Goal: Information Seeking & Learning: Learn about a topic

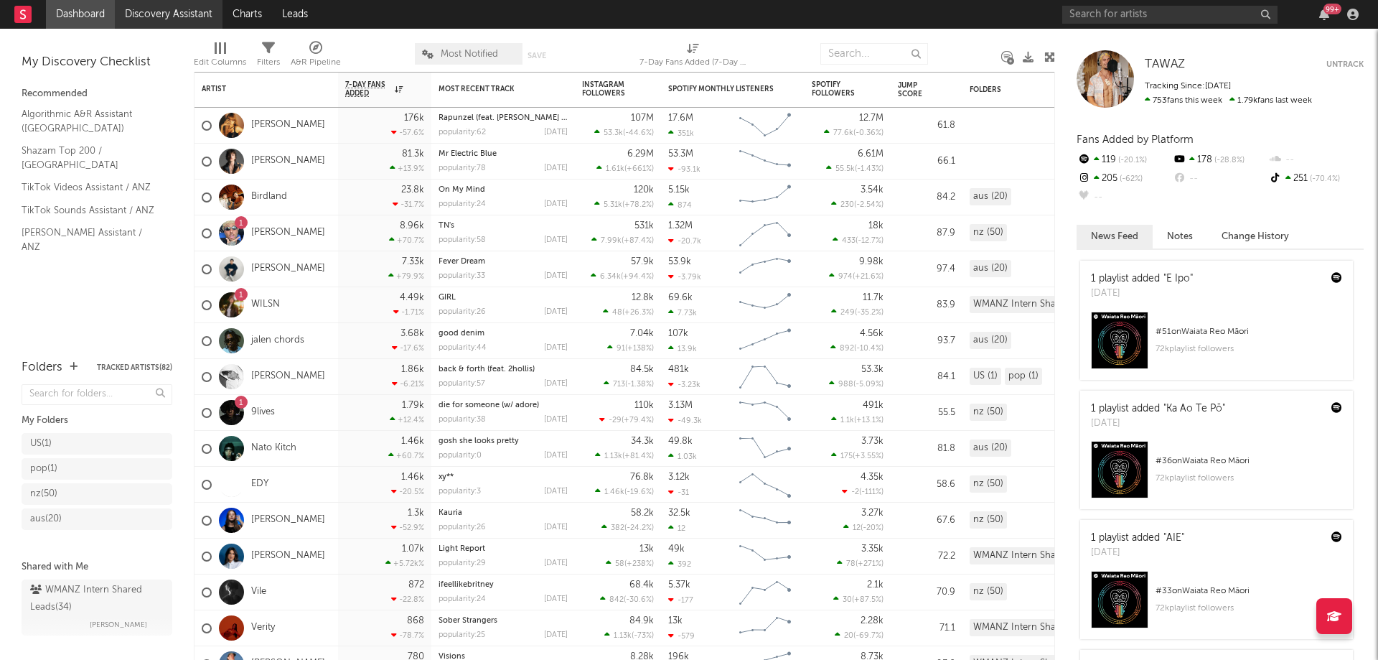
click at [164, 14] on link "Discovery Assistant" at bounding box center [169, 14] width 108 height 29
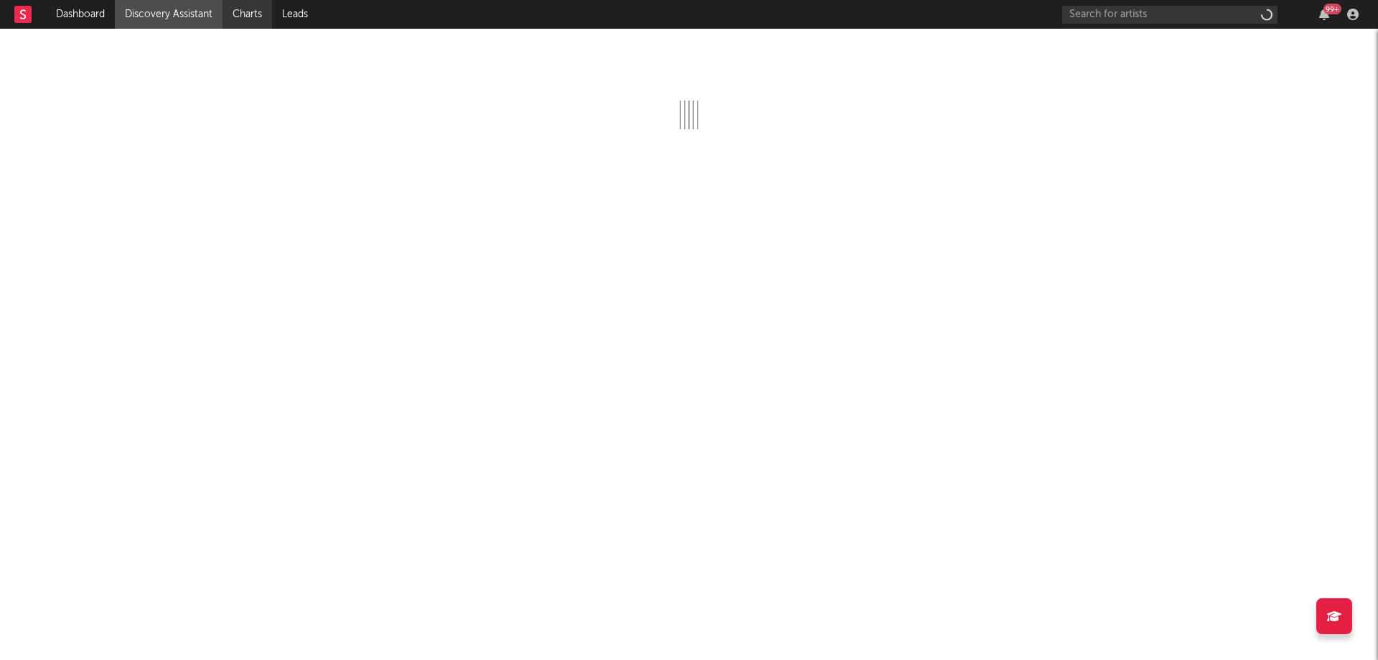
click at [250, 14] on link "Charts" at bounding box center [247, 14] width 50 height 29
click at [192, 12] on link "Discovery Assistant" at bounding box center [169, 14] width 108 height 29
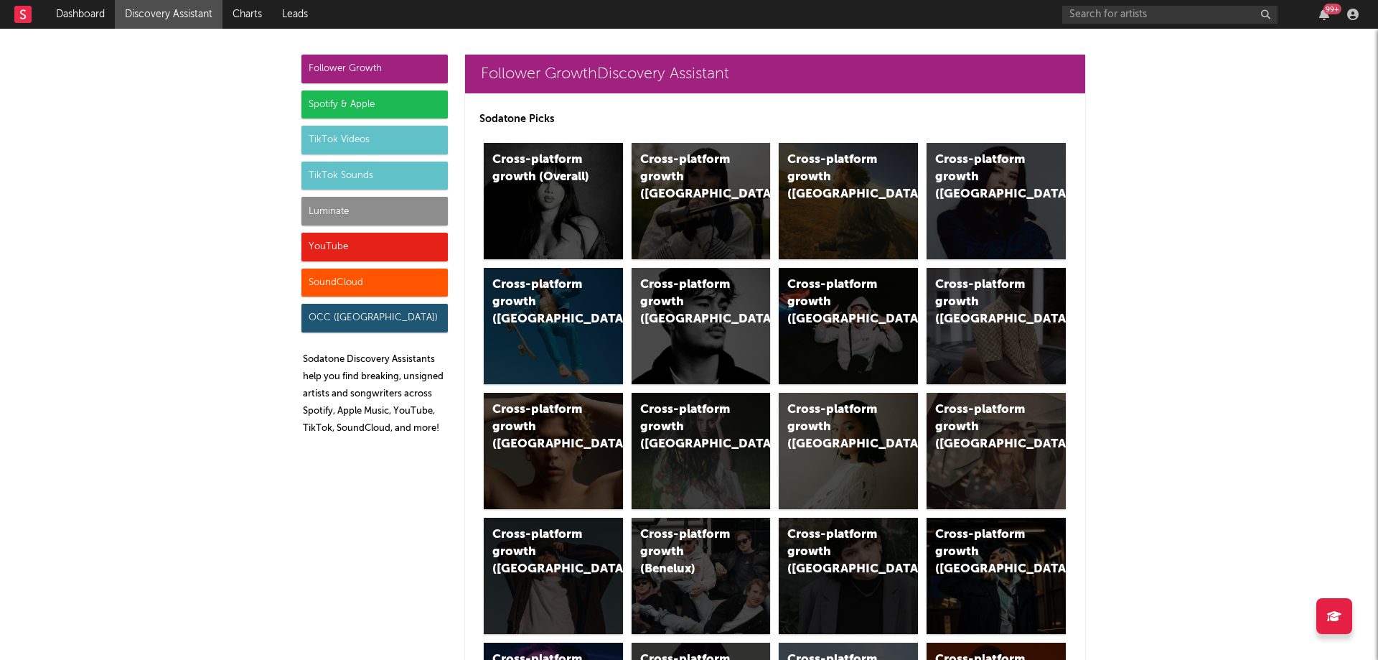
click at [354, 99] on div "Spotify & Apple" at bounding box center [374, 104] width 146 height 29
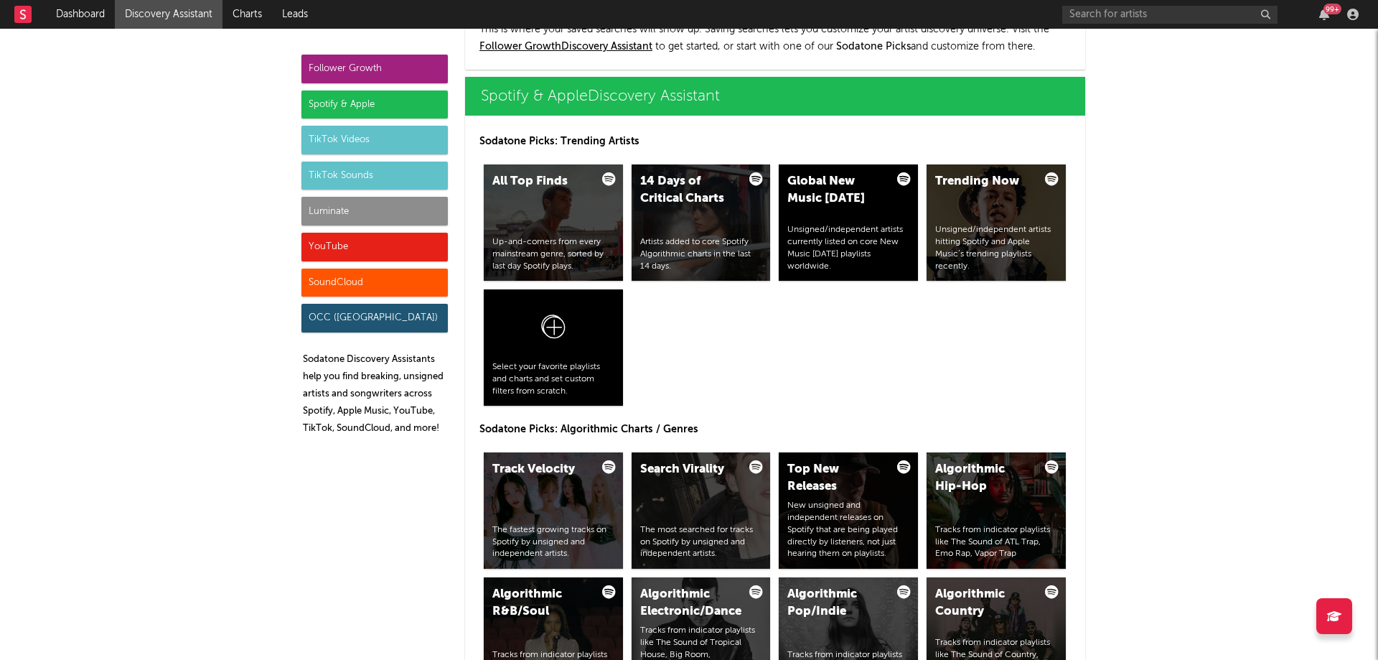
scroll to position [1435, 0]
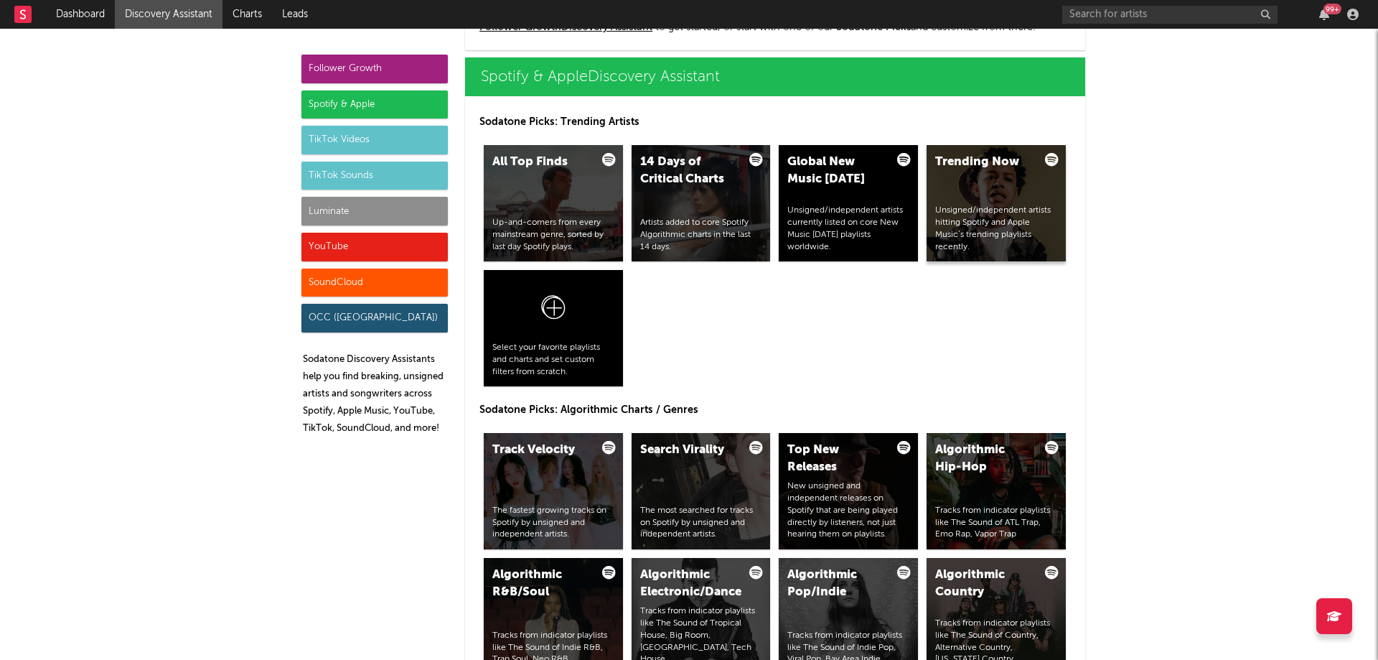
click at [967, 192] on div "Trending Now Unsigned/independent artists hitting Spotify and Apple Music’s tre…" at bounding box center [996, 203] width 139 height 116
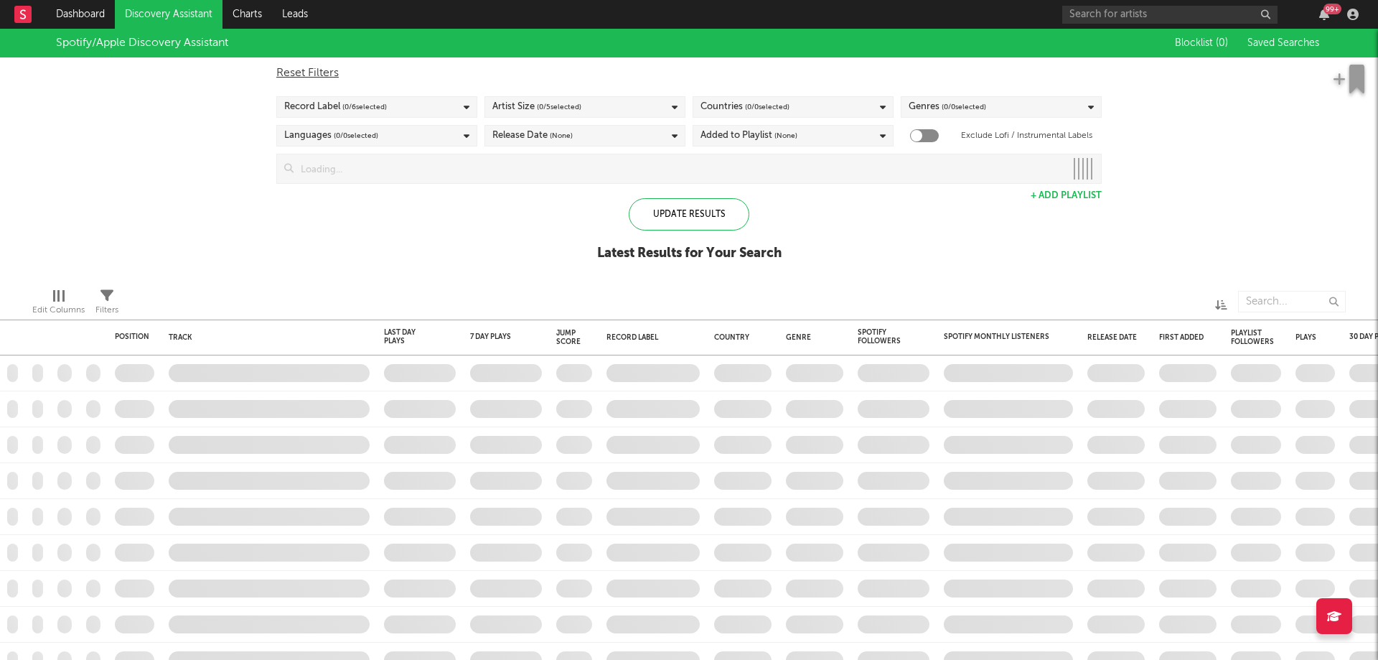
click at [531, 134] on div "Release Date (None)" at bounding box center [532, 135] width 80 height 17
click at [494, 165] on div at bounding box center [497, 160] width 11 height 11
click at [492, 165] on input "Last 14 Days" at bounding box center [492, 162] width 0 height 17
click at [384, 109] on span "( 0 / 6 selected)" at bounding box center [364, 106] width 44 height 17
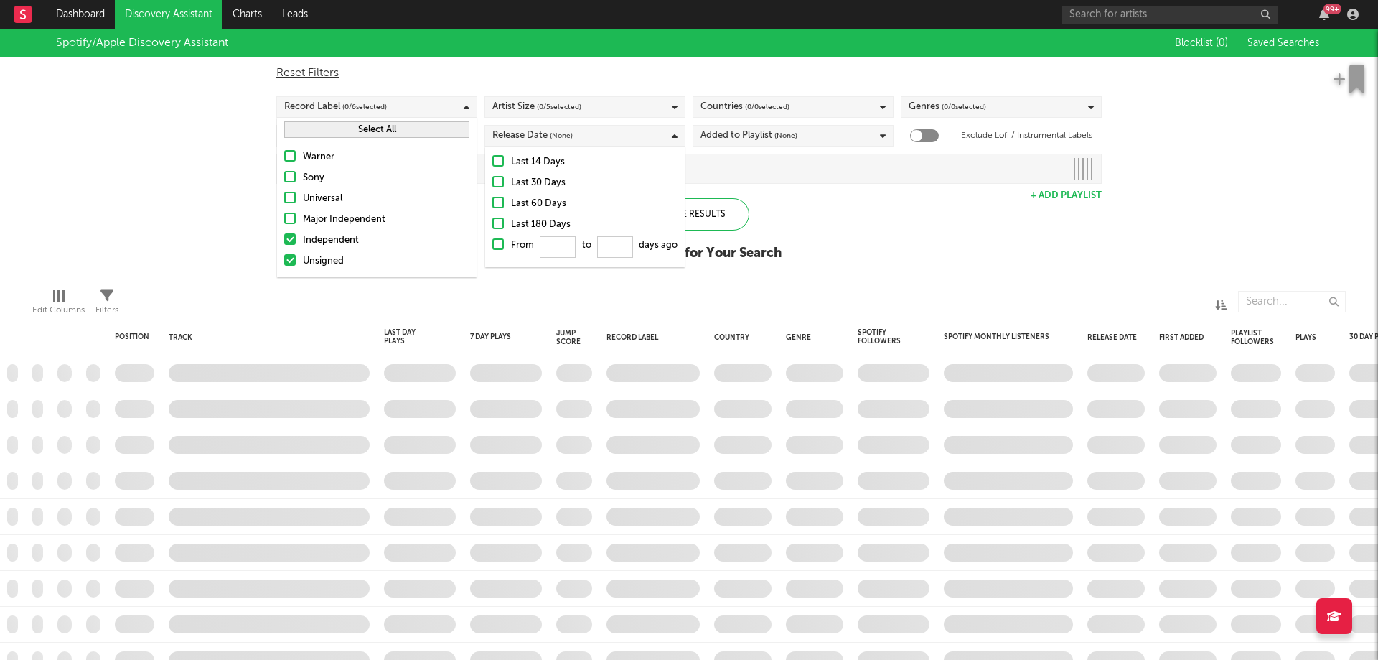
click at [363, 128] on button "Select All" at bounding box center [376, 129] width 185 height 17
checkbox input "true"
click at [811, 198] on div "Spotify/Apple Discovery Assistant Blocklist ( 0 ) Saved Searches ( 1 ) Reset Fi…" at bounding box center [689, 153] width 1378 height 248
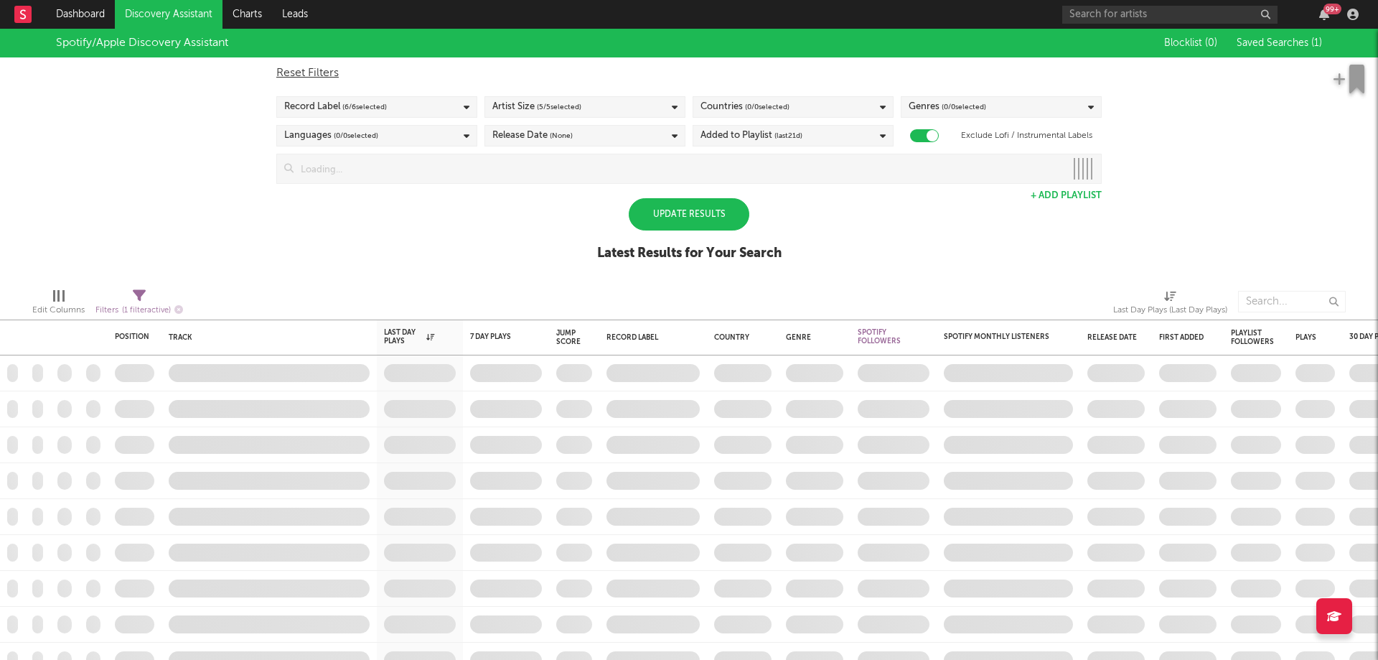
click at [773, 102] on span "( 0 / 0 selected)" at bounding box center [767, 106] width 44 height 17
click at [769, 126] on button "Deselect All" at bounding box center [792, 129] width 185 height 17
drag, startPoint x: 769, startPoint y: 126, endPoint x: 877, endPoint y: 65, distance: 124.4
click at [863, 71] on body "Dashboard Discovery Assistant Charts Leads 99 + Notifications Settings Mark all…" at bounding box center [689, 330] width 1378 height 660
click at [882, 63] on div "Reset Filters Record Label ( 6 / 6 selected) Artist Size ( 5 / 5 selected) Coun…" at bounding box center [689, 120] width 840 height 126
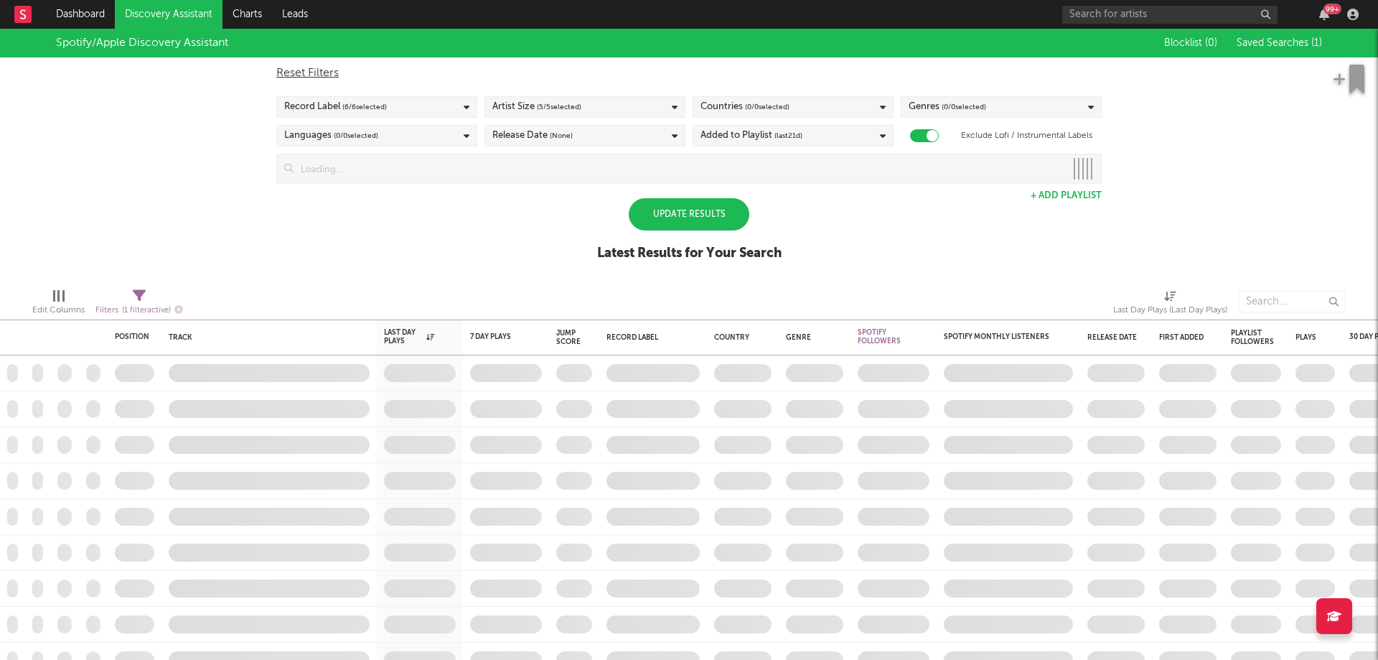
click at [525, 238] on div "Spotify/Apple Discovery Assistant Blocklist ( 0 ) Saved Searches ( 1 ) Reset Fi…" at bounding box center [689, 153] width 1378 height 248
click at [652, 220] on div "Update Results" at bounding box center [689, 214] width 121 height 32
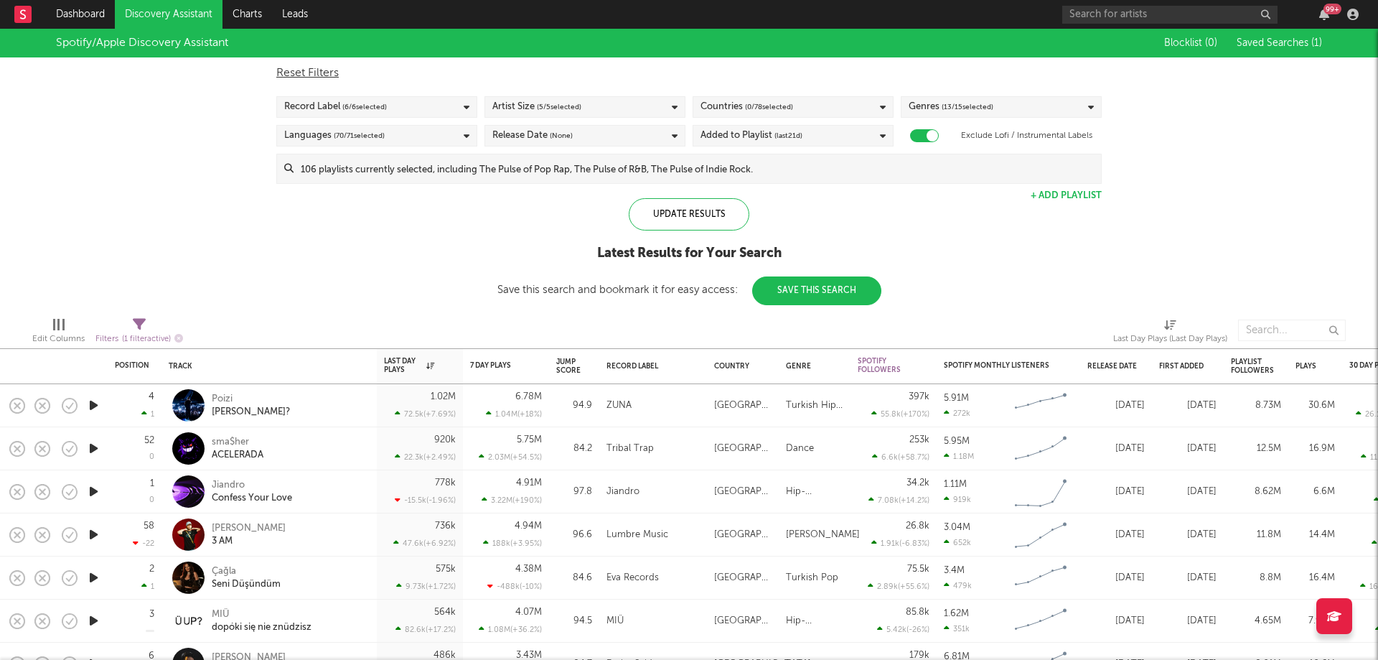
click at [794, 120] on div "Reset Filters Record Label ( 6 / 6 selected) Artist Size ( 5 / 5 selected) Coun…" at bounding box center [689, 120] width 840 height 126
click at [791, 110] on span "( 0 / 78 selected)" at bounding box center [769, 106] width 48 height 17
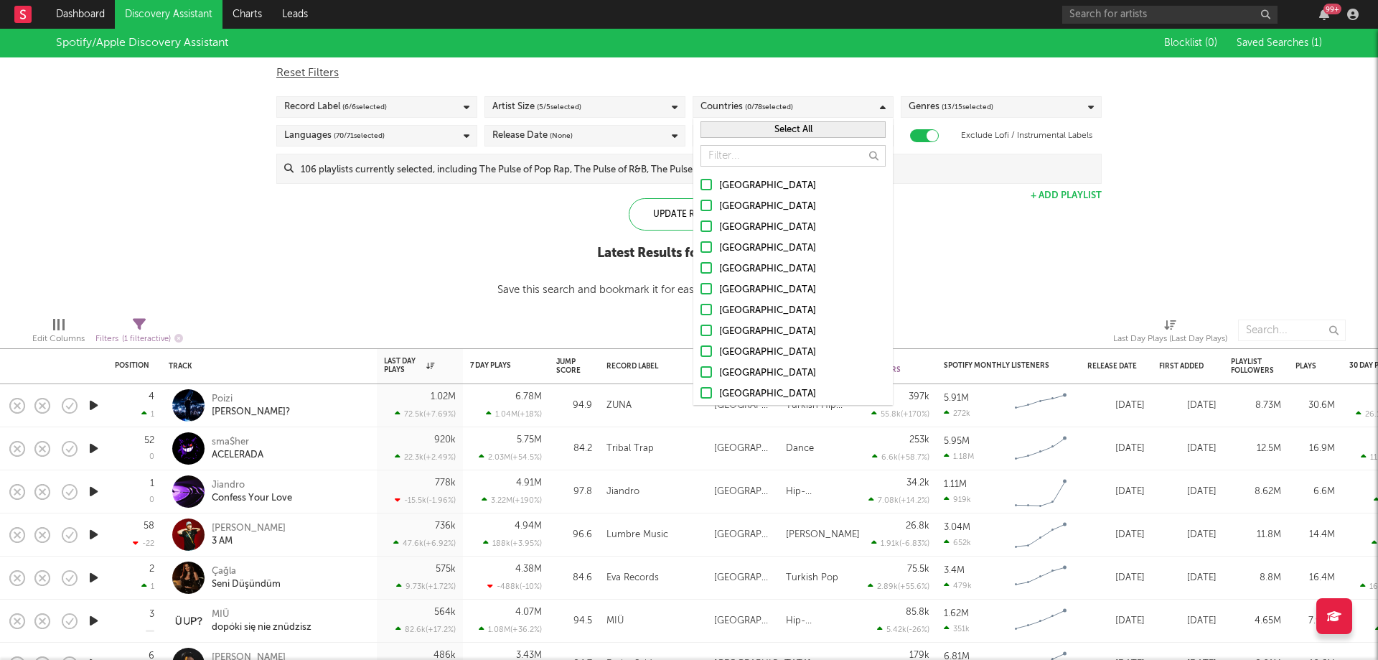
click at [778, 131] on button "Select All" at bounding box center [792, 129] width 185 height 17
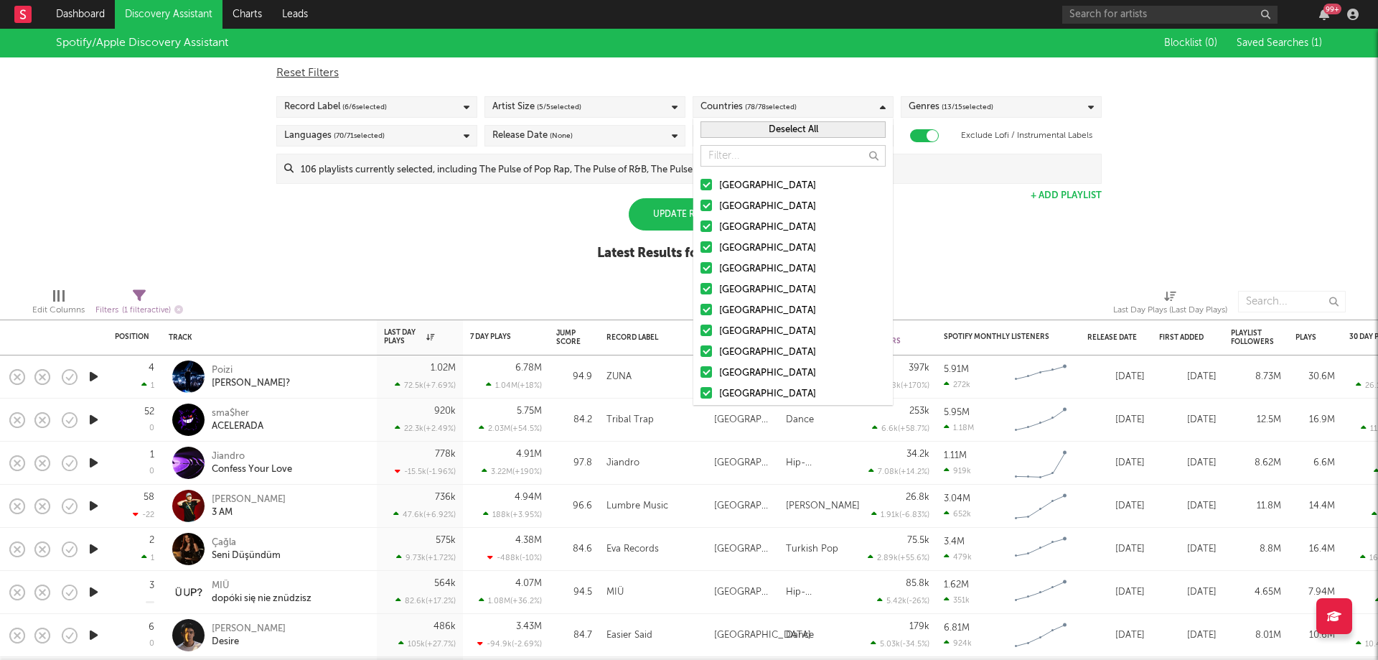
click at [650, 217] on div "Update Results" at bounding box center [689, 214] width 121 height 32
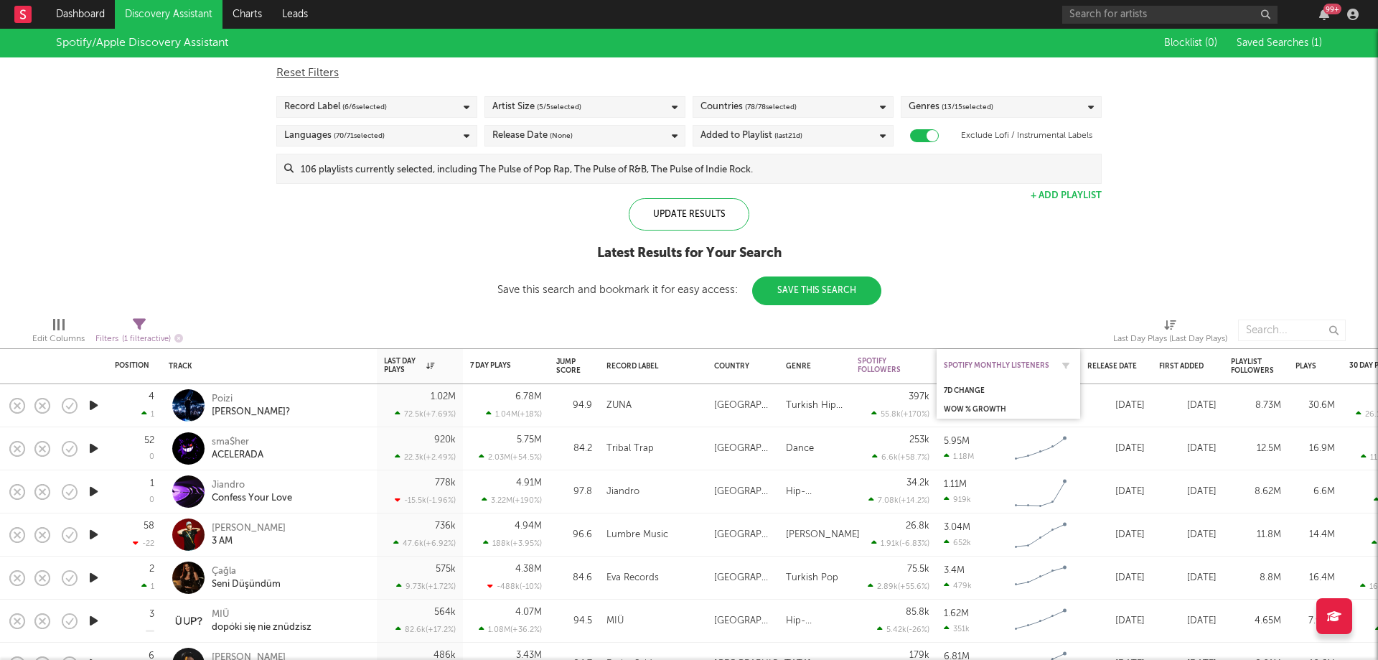
click at [1030, 365] on div "Spotify Monthly Listeners" at bounding box center [998, 365] width 108 height 9
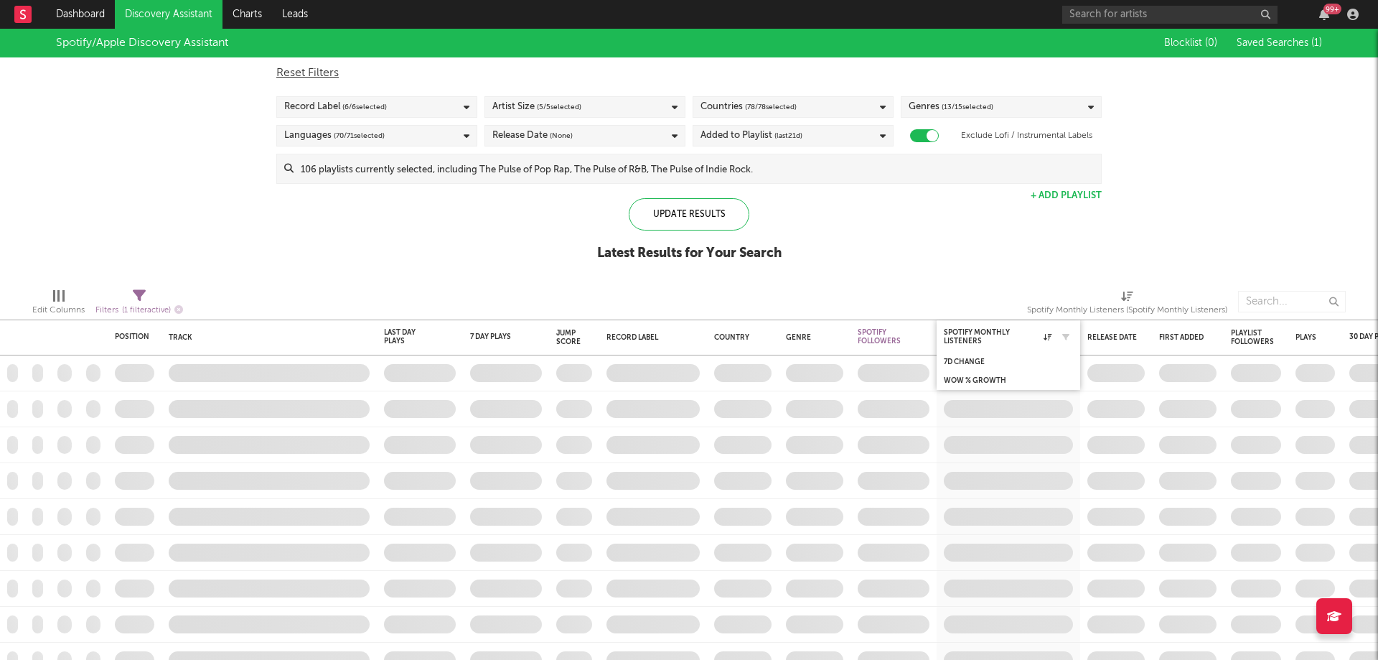
click at [1053, 337] on div at bounding box center [1062, 336] width 22 height 14
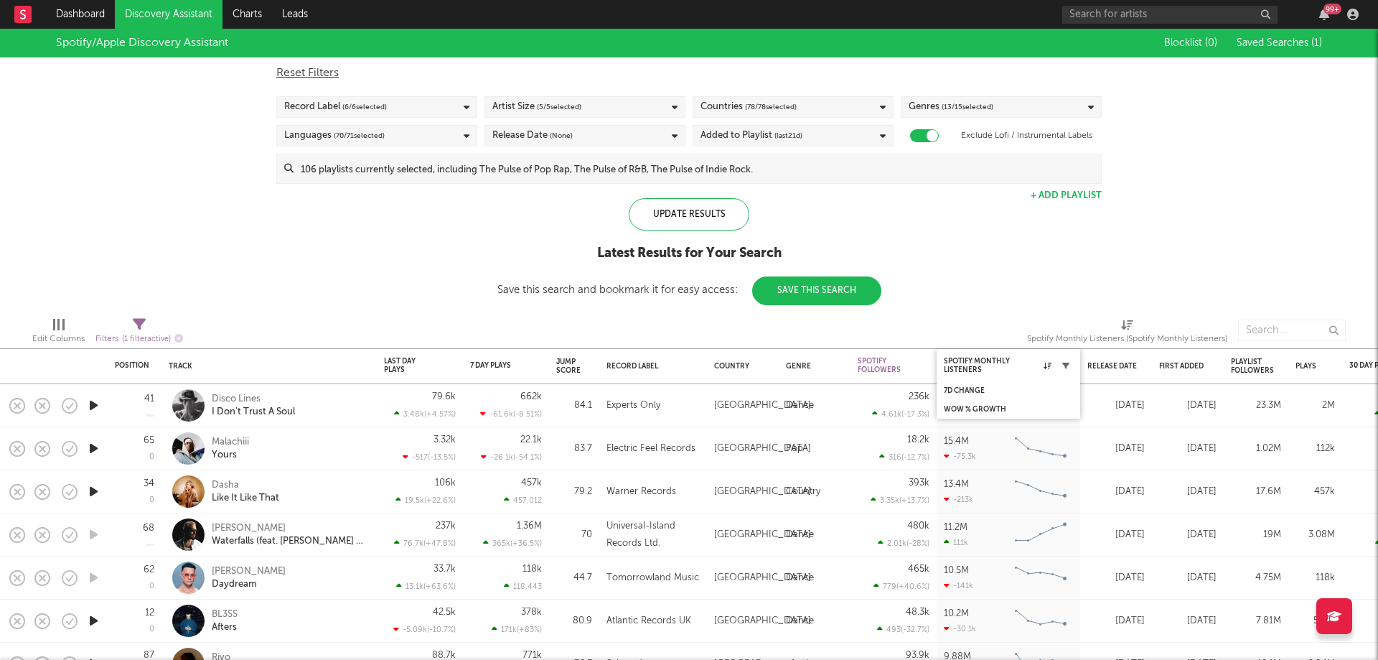
click at [1069, 362] on button "button" at bounding box center [1066, 365] width 14 height 14
select select "max"
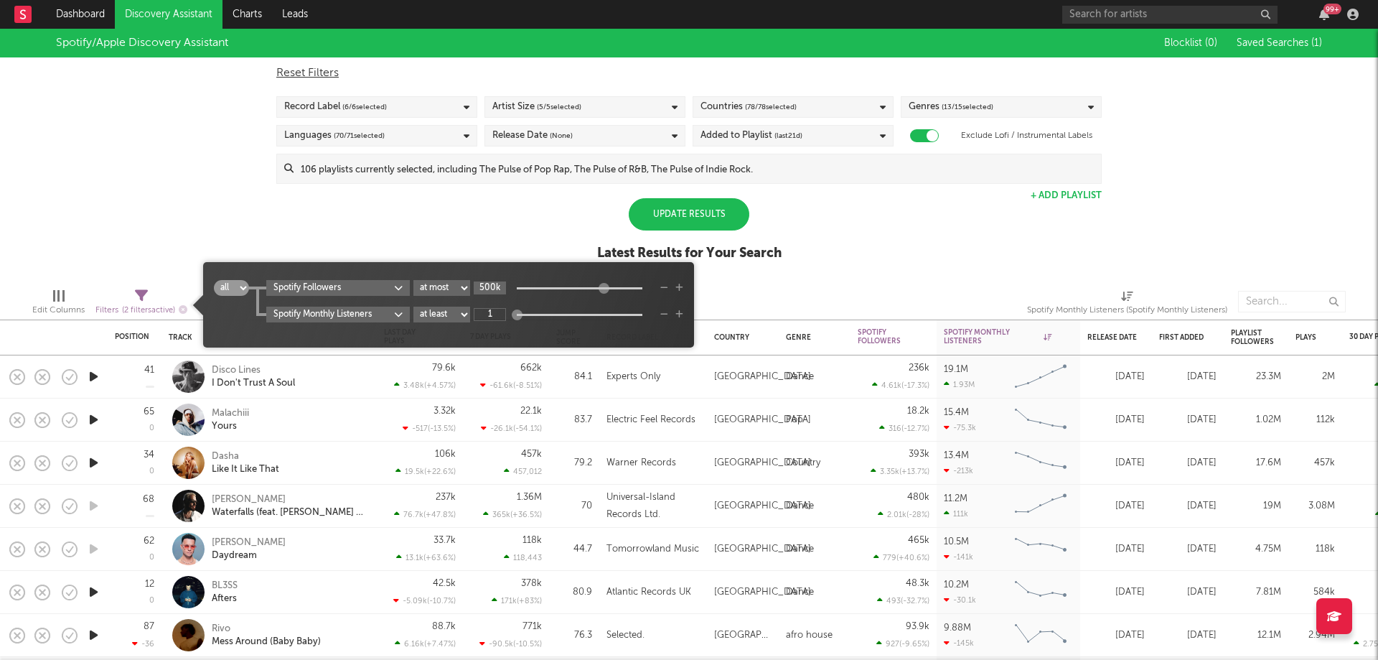
click at [489, 286] on input "500k" at bounding box center [490, 287] width 32 height 13
type input "1M"
click at [492, 286] on input "1M" at bounding box center [490, 287] width 32 height 13
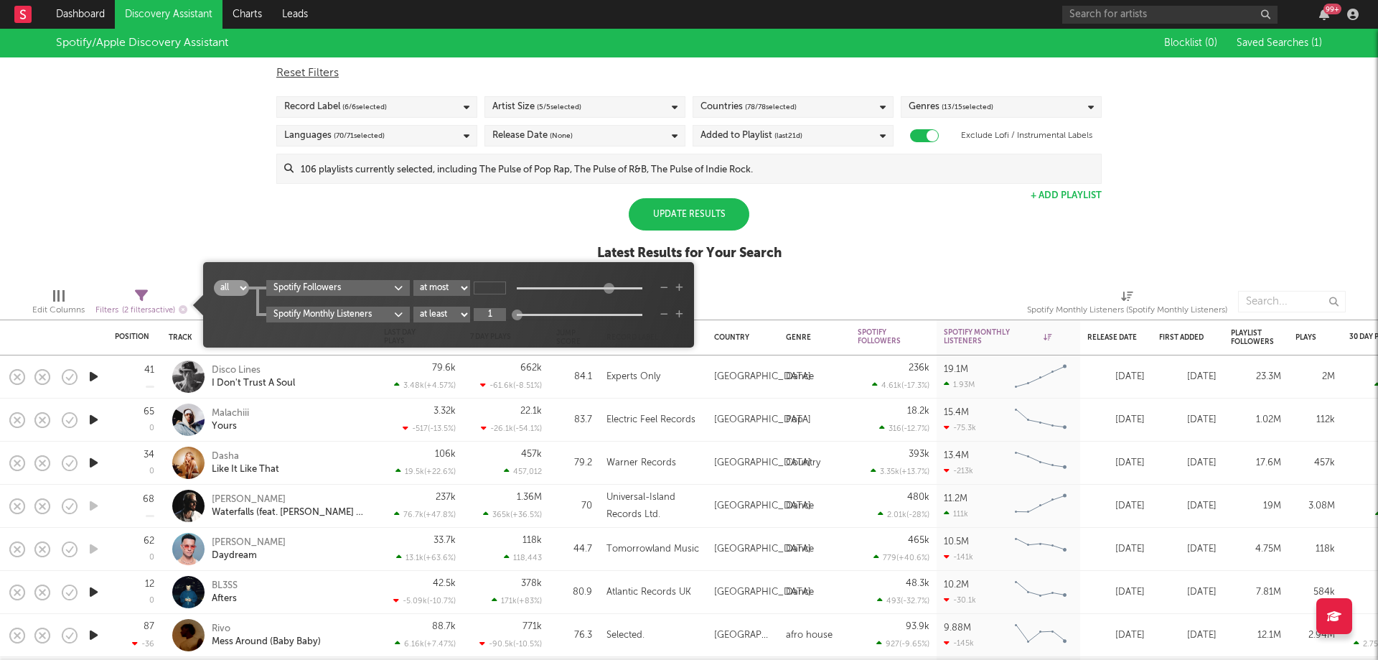
type input "1M"
click at [492, 316] on input "1" at bounding box center [490, 314] width 32 height 13
click at [663, 286] on icon "button" at bounding box center [664, 287] width 8 height 9
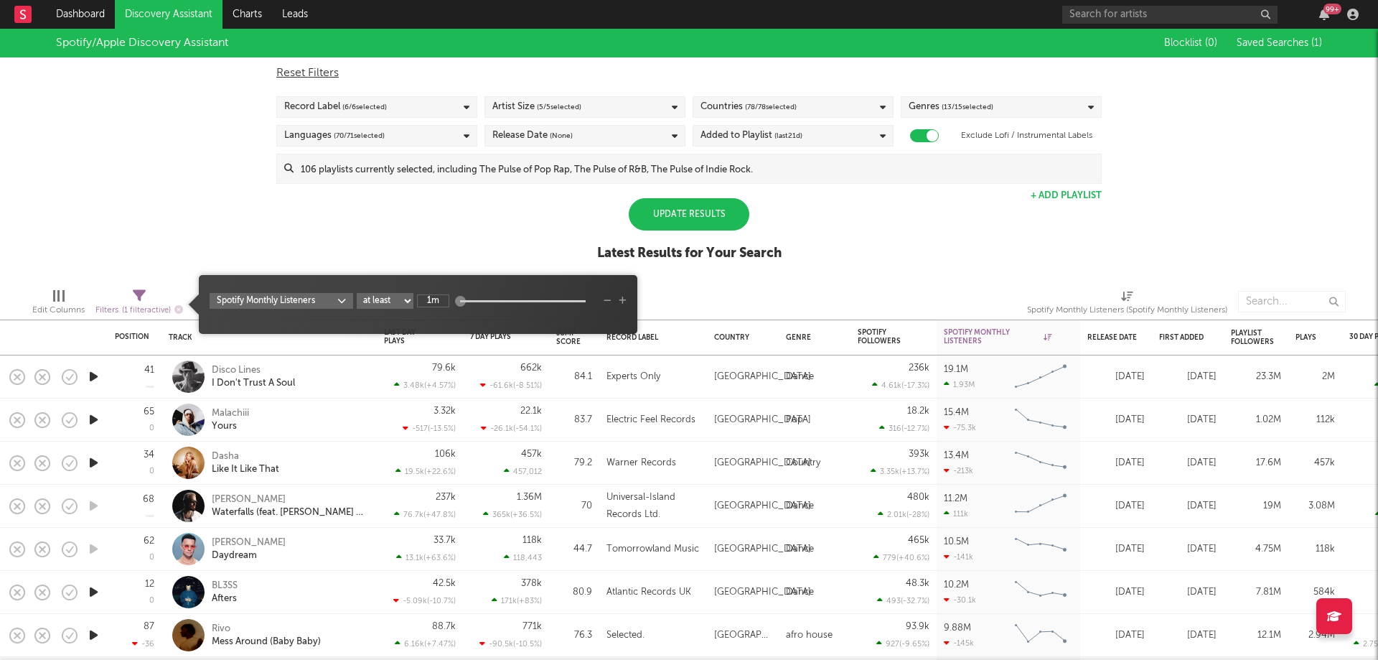
type input "1M"
click at [375, 302] on select "at least at most between" at bounding box center [385, 301] width 57 height 16
click at [357, 293] on select "at least at most between" at bounding box center [385, 301] width 57 height 16
select select "max"
type input "1M"
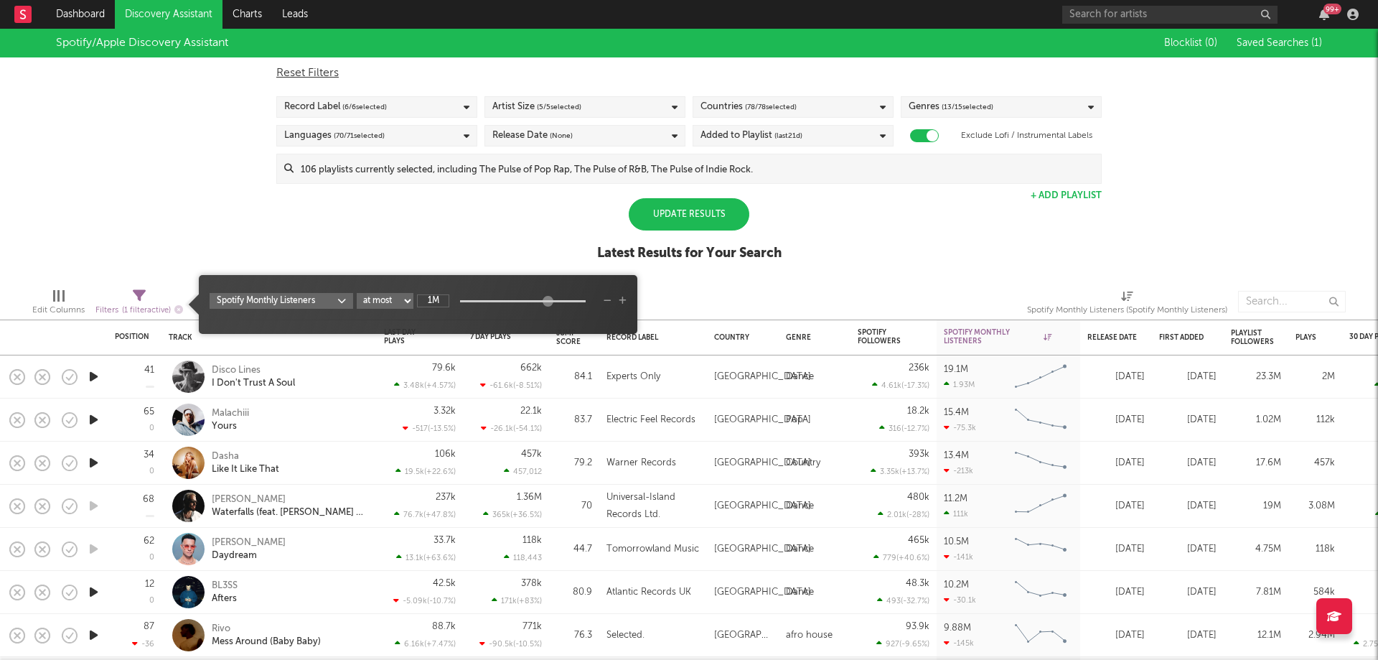
click at [432, 210] on div "Spotify/Apple Discovery Assistant Blocklist ( 0 ) Saved Searches ( 1 ) Reset Fi…" at bounding box center [689, 153] width 1378 height 248
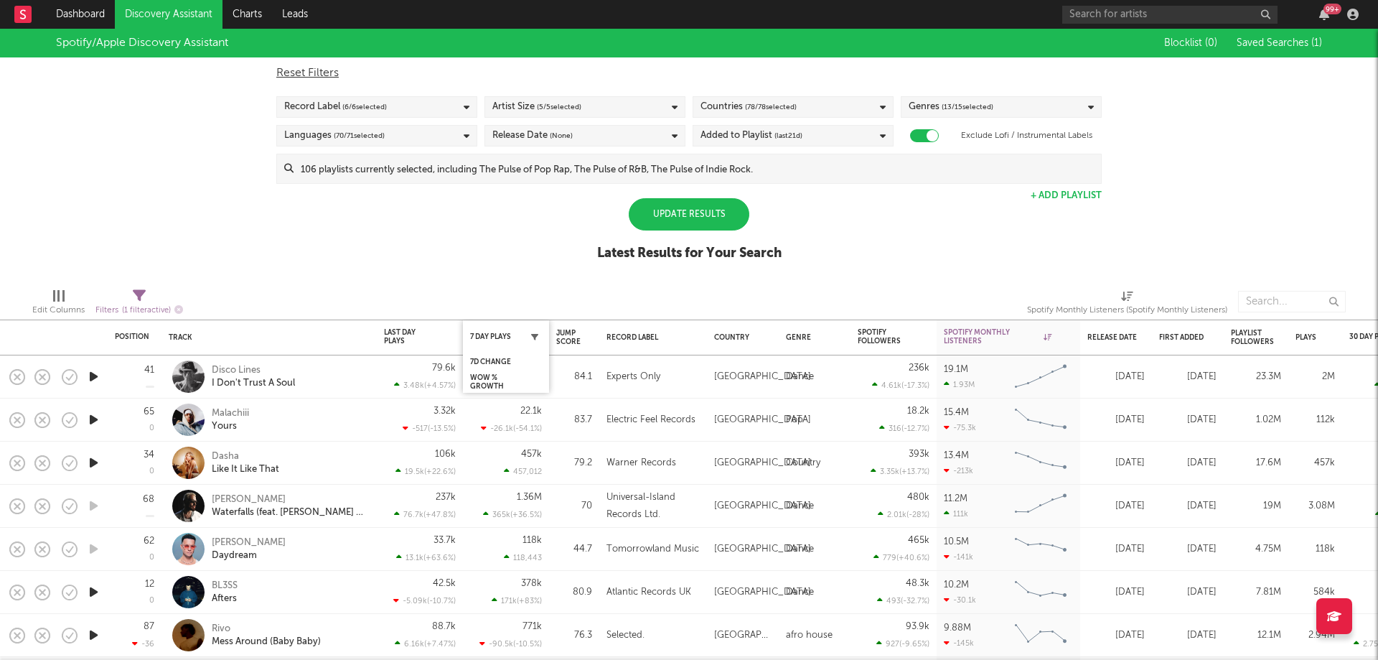
click at [533, 341] on button "button" at bounding box center [534, 336] width 14 height 14
select select "max"
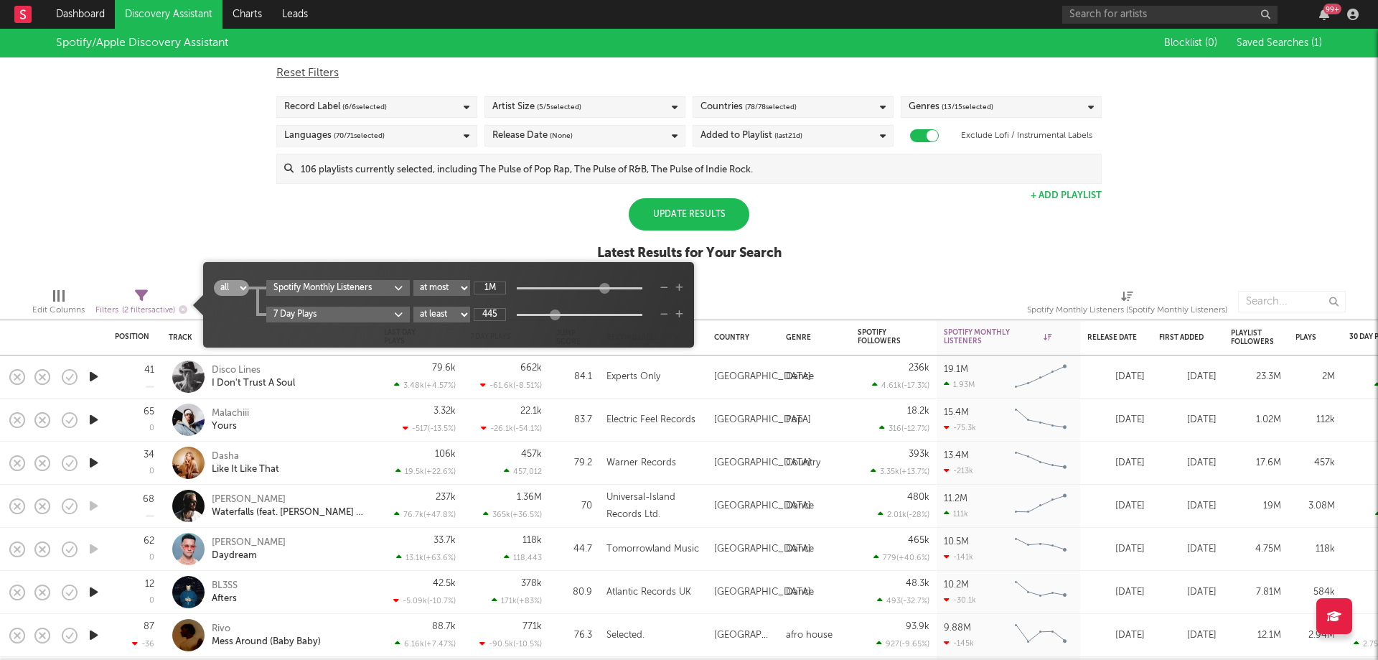
drag, startPoint x: 516, startPoint y: 317, endPoint x: 555, endPoint y: 314, distance: 38.9
click at [555, 314] on div at bounding box center [555, 314] width 11 height 11
click at [501, 315] on input "445" at bounding box center [490, 314] width 32 height 13
type input "445k"
click at [499, 238] on div "Spotify/Apple Discovery Assistant Blocklist ( 0 ) Saved Searches ( 1 ) Reset Fi…" at bounding box center [689, 153] width 1378 height 248
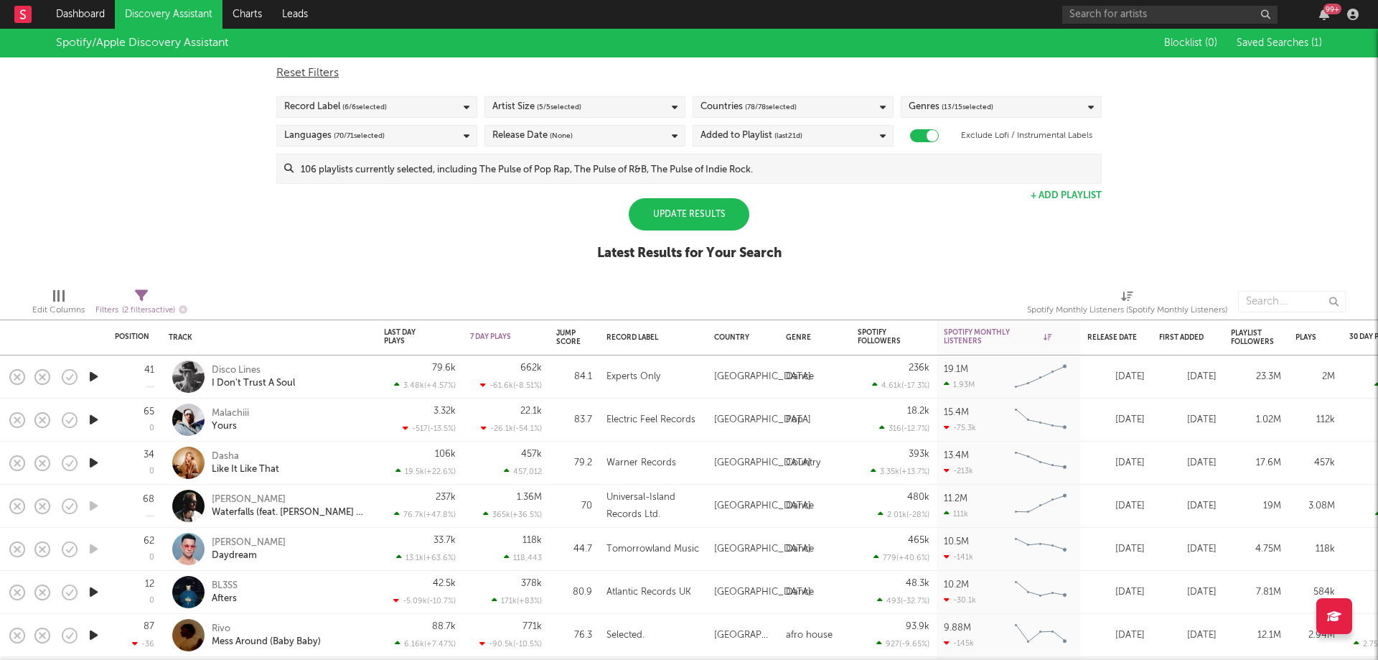
click at [730, 218] on div "Update Results" at bounding box center [689, 214] width 121 height 32
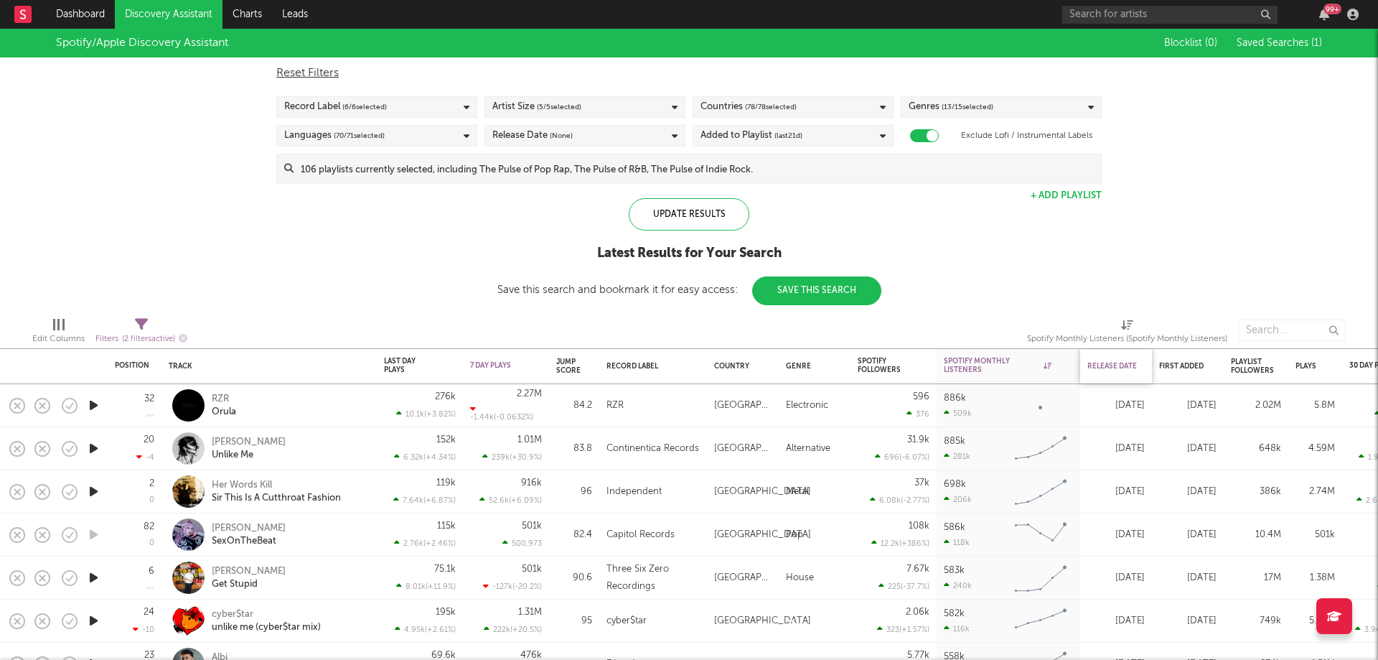
click at [1128, 369] on div "Release Date" at bounding box center [1112, 366] width 50 height 9
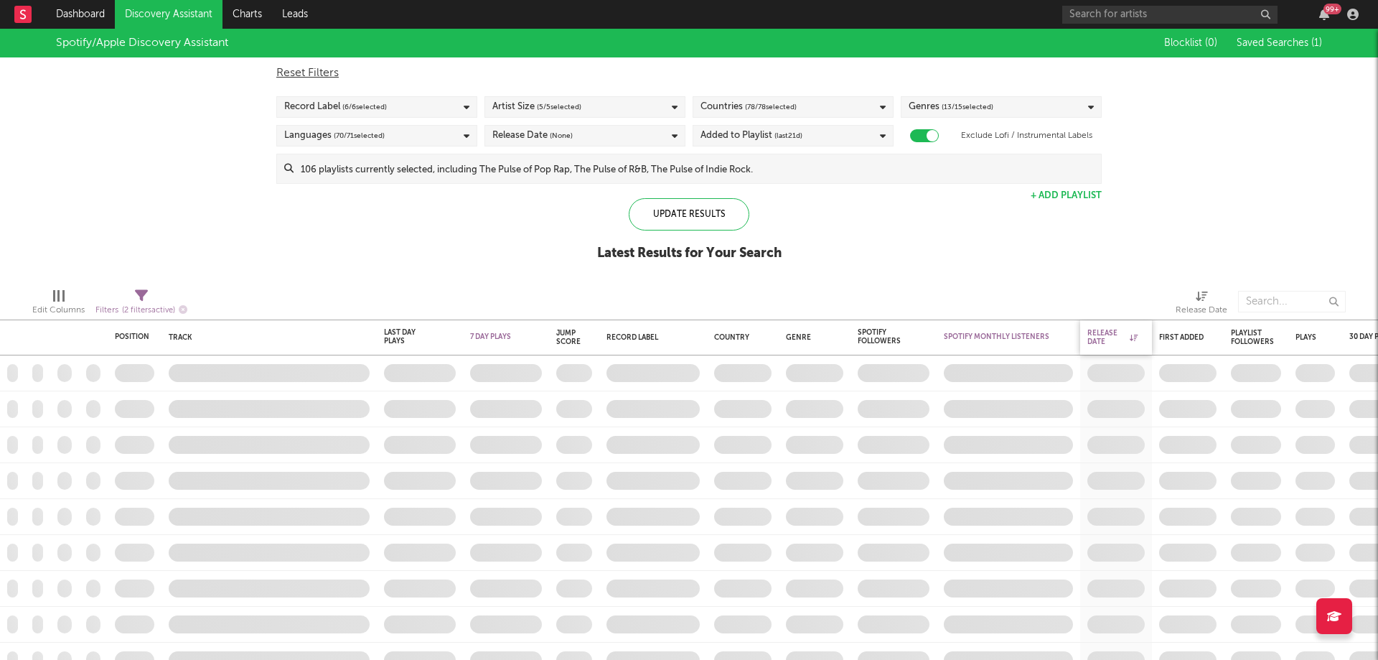
click at [1135, 334] on icon at bounding box center [1134, 337] width 8 height 7
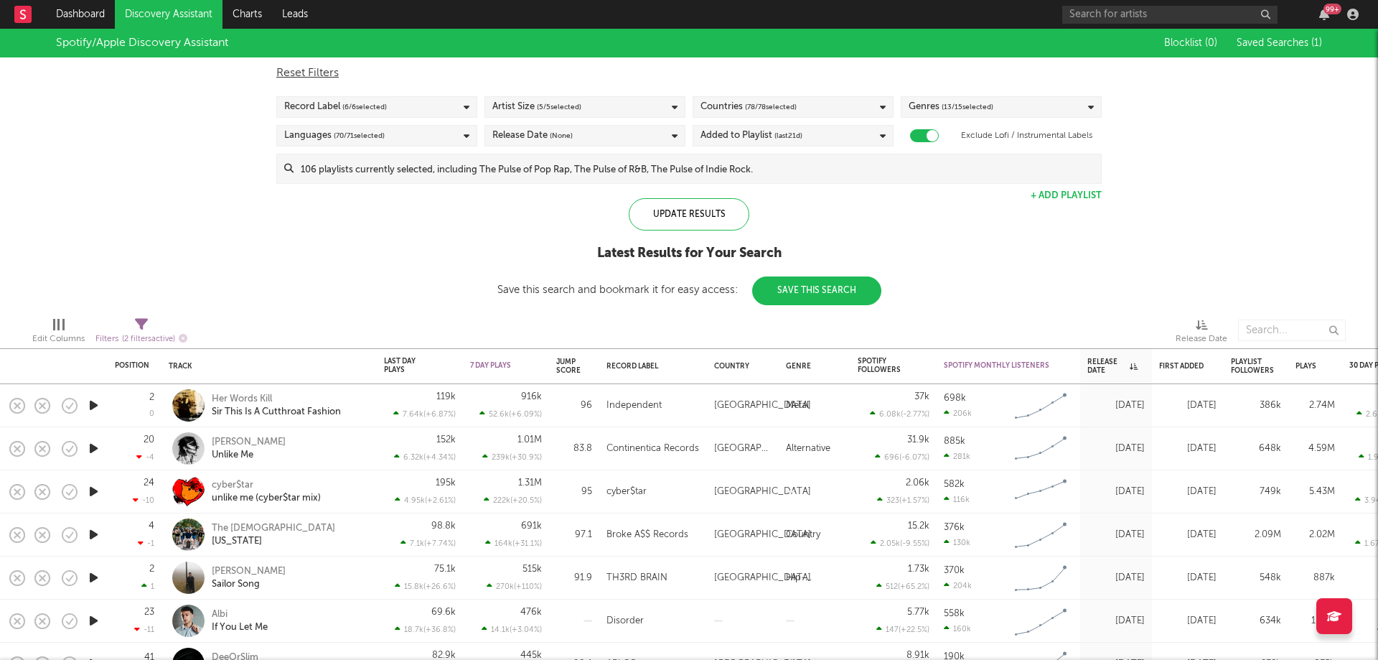
click at [588, 131] on div "Release Date (None)" at bounding box center [584, 136] width 201 height 22
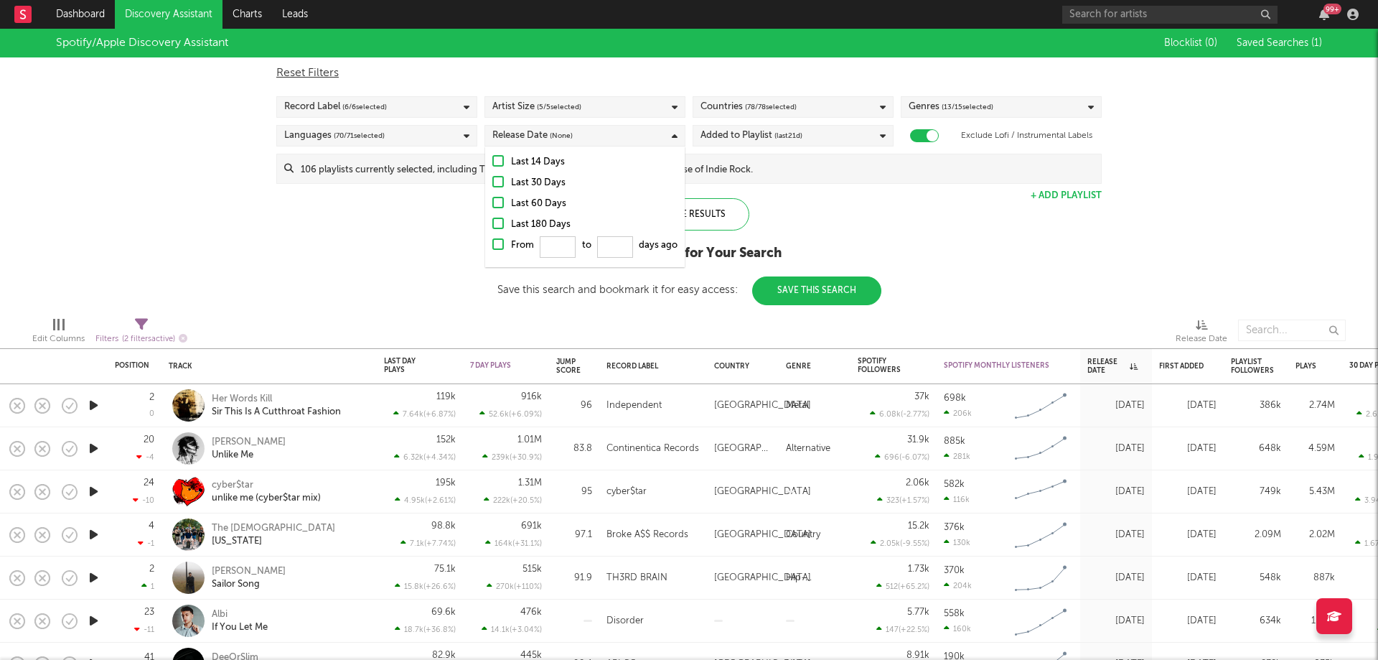
click at [571, 161] on div "Last 14 Days" at bounding box center [594, 162] width 166 height 17
click at [492, 161] on input "Last 14 Days" at bounding box center [492, 162] width 0 height 17
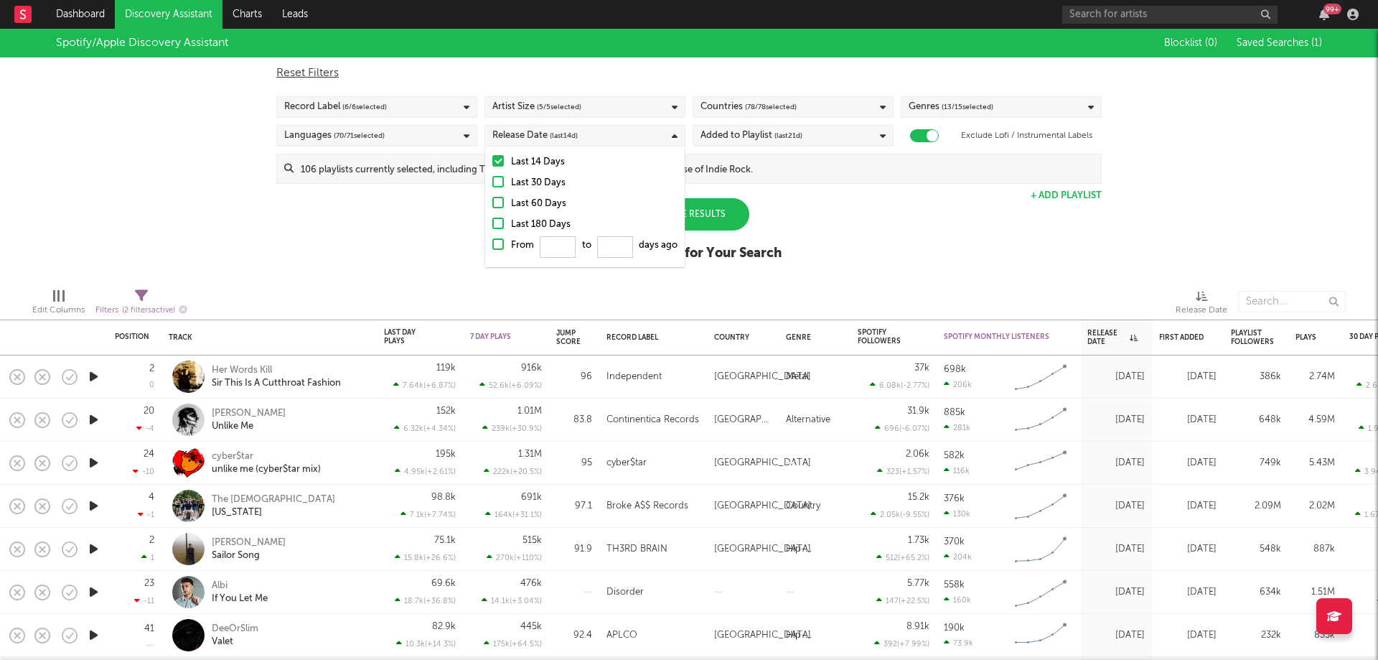
click at [700, 215] on div "Update Results" at bounding box center [689, 214] width 121 height 32
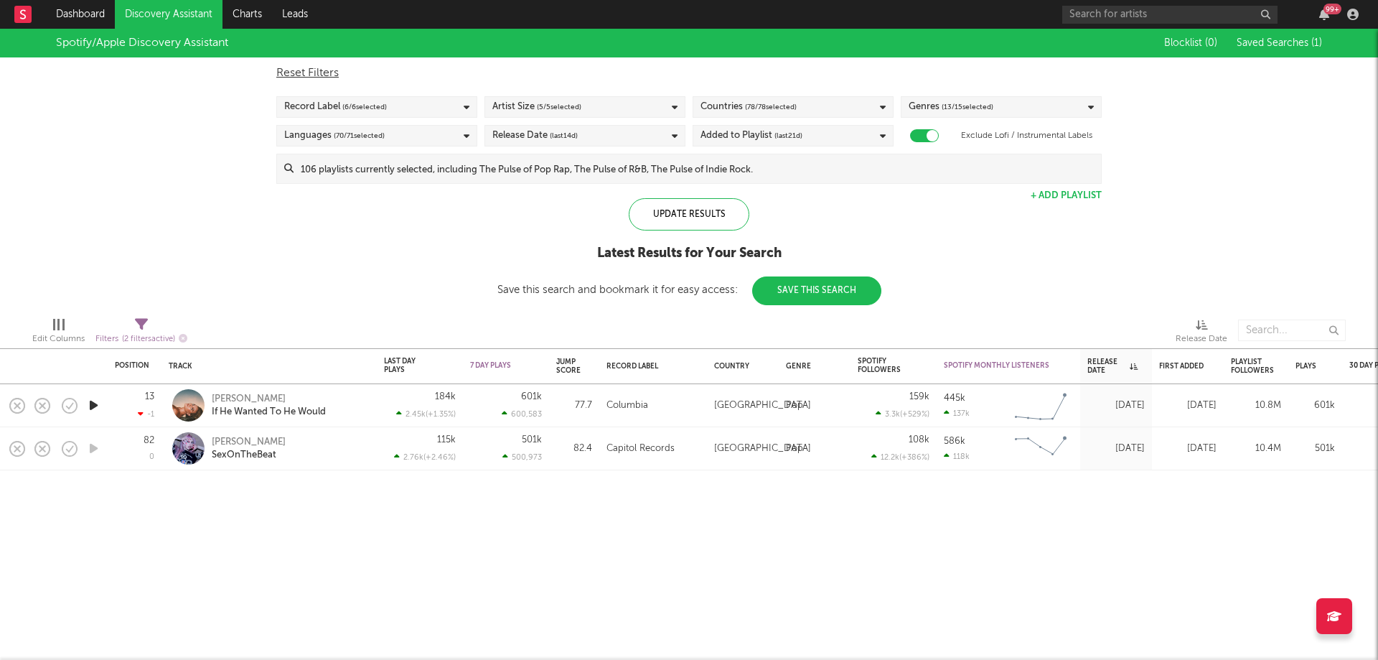
click at [608, 128] on div "Release Date (last 14 d)" at bounding box center [584, 136] width 201 height 22
click at [820, 208] on div "Update Results Latest Results for Your Search Save this search and bookmark it …" at bounding box center [689, 251] width 384 height 107
click at [612, 142] on div "Release Date (last 14 d)" at bounding box center [584, 136] width 201 height 22
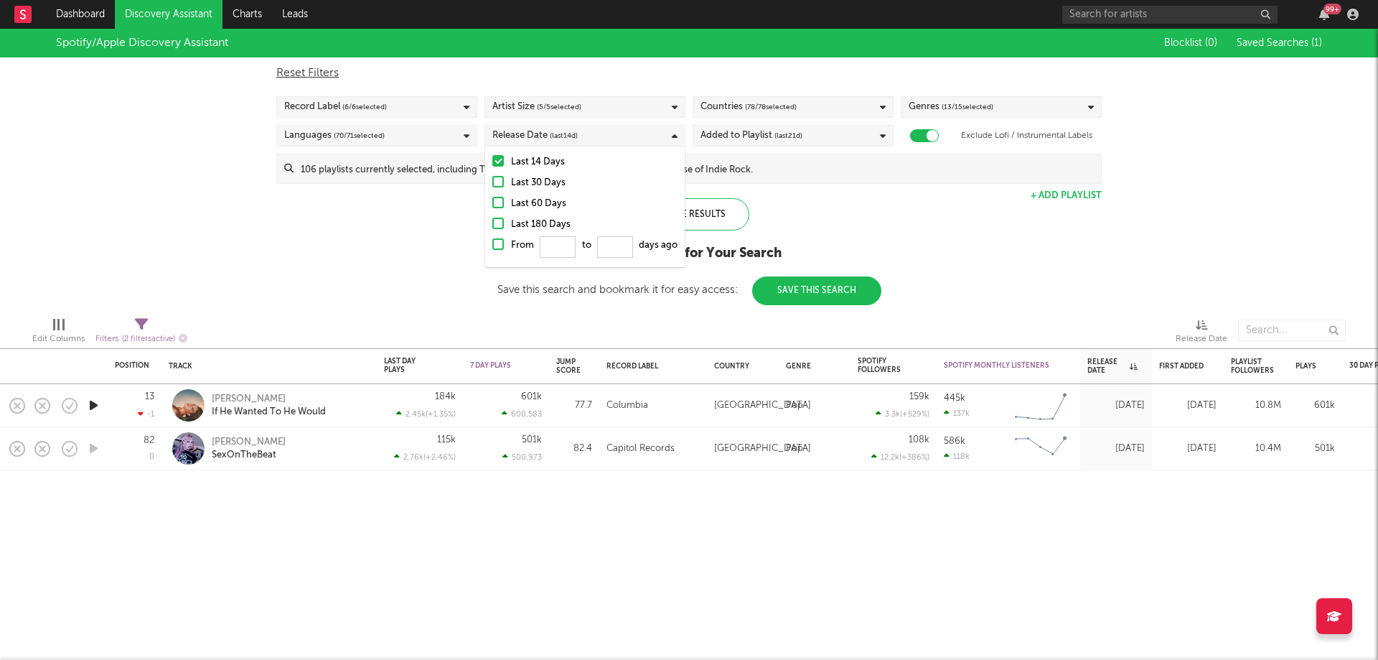
click at [834, 239] on div "Update Results Latest Results for Your Search Save this search and bookmark it …" at bounding box center [689, 251] width 384 height 107
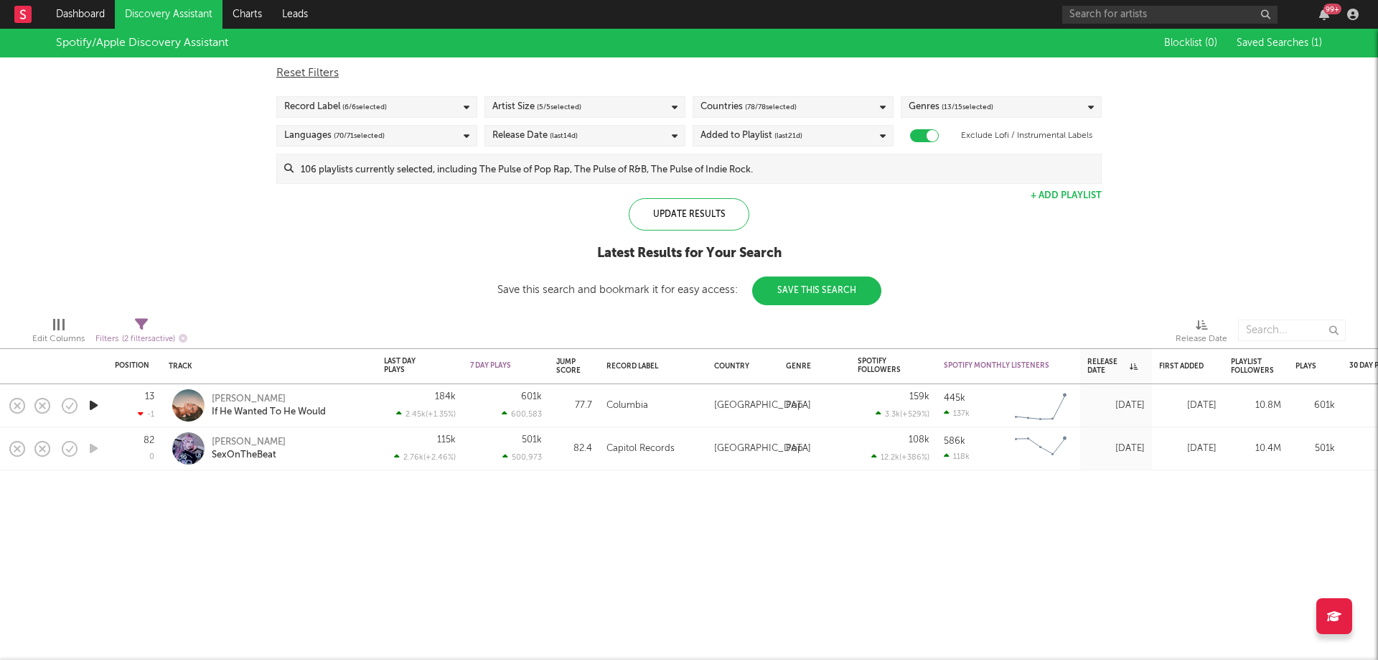
select select "max"
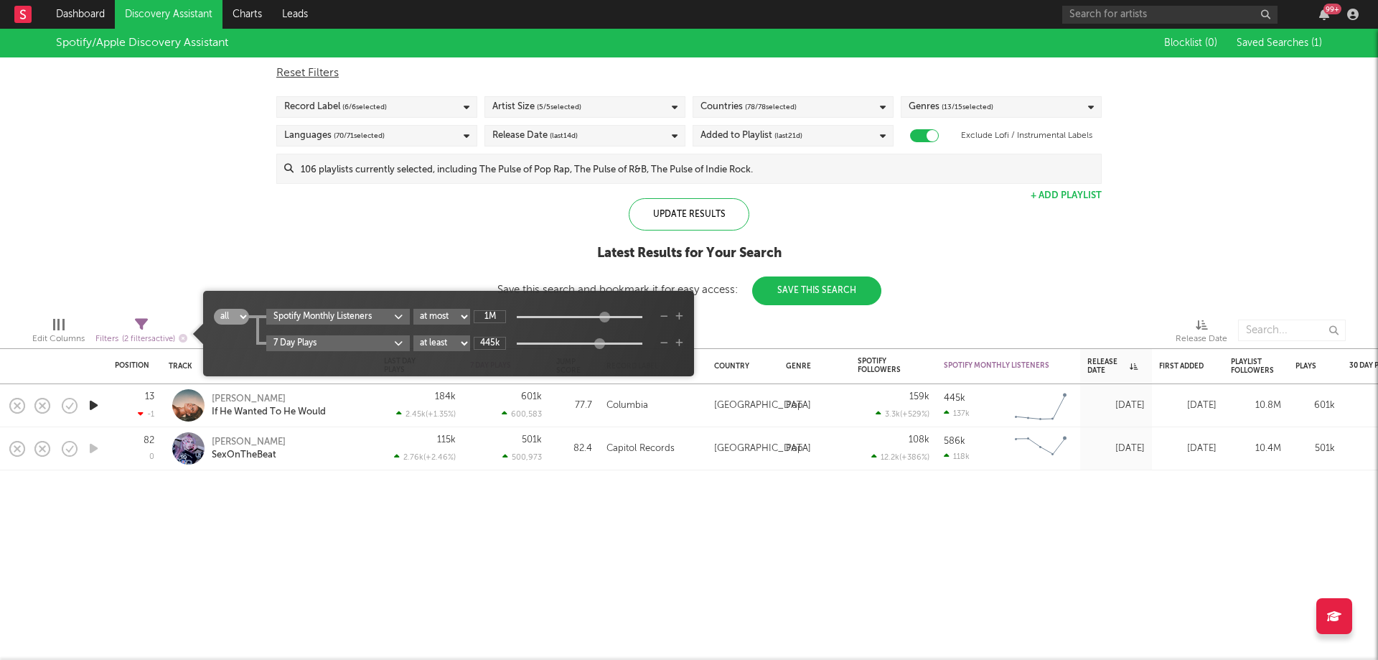
click at [144, 328] on icon at bounding box center [141, 324] width 13 height 13
type input "200k"
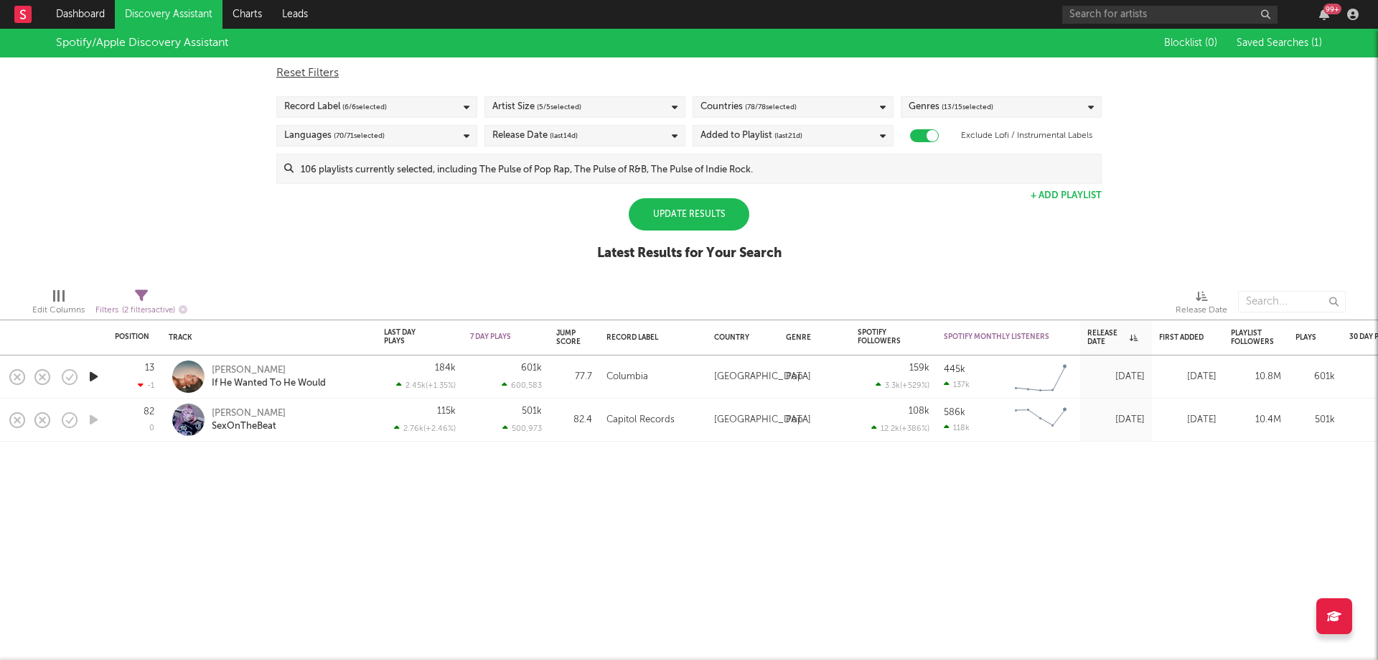
click at [669, 207] on div "Update Results" at bounding box center [689, 214] width 121 height 32
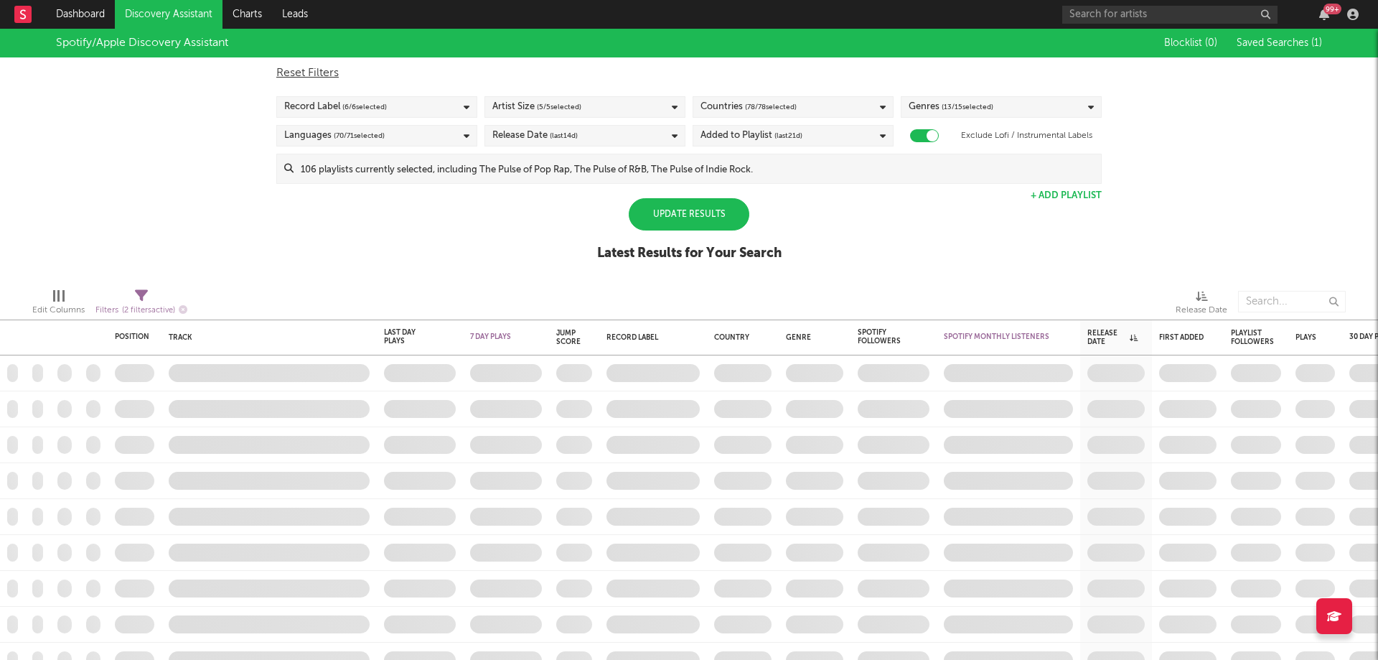
click at [708, 212] on div "Update Results" at bounding box center [689, 214] width 121 height 32
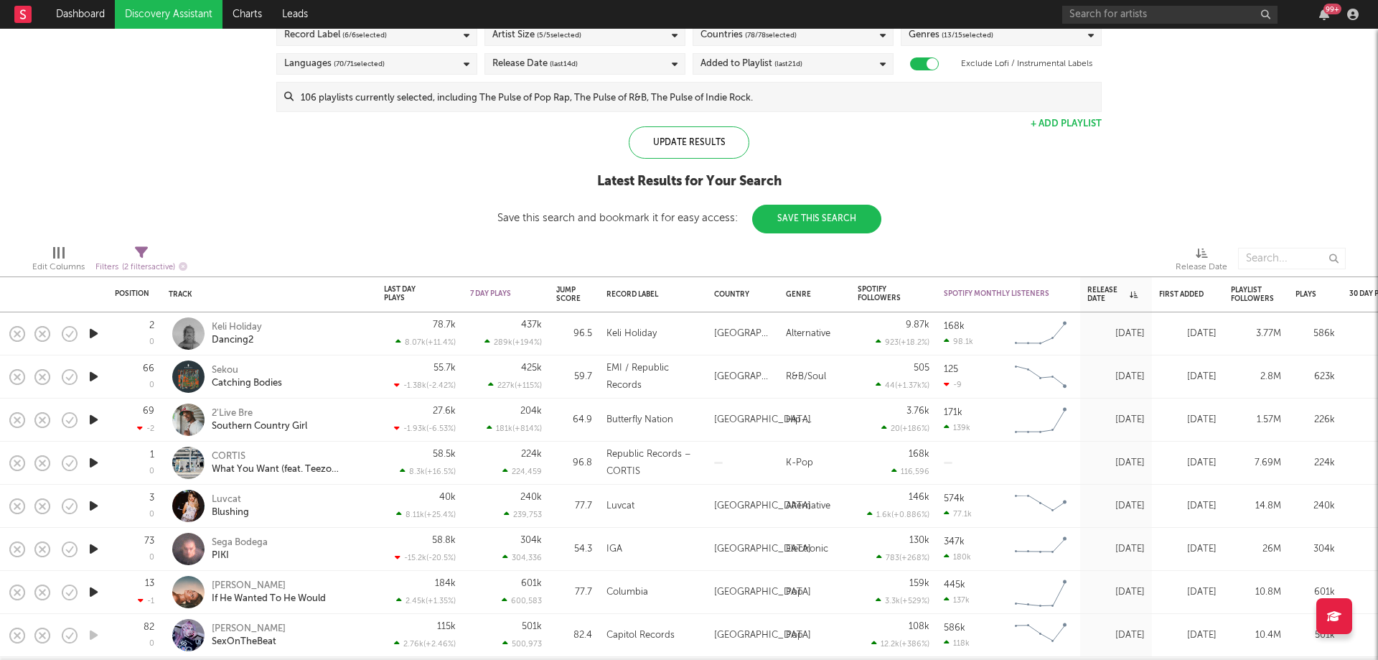
click at [89, 334] on icon "button" at bounding box center [93, 333] width 15 height 18
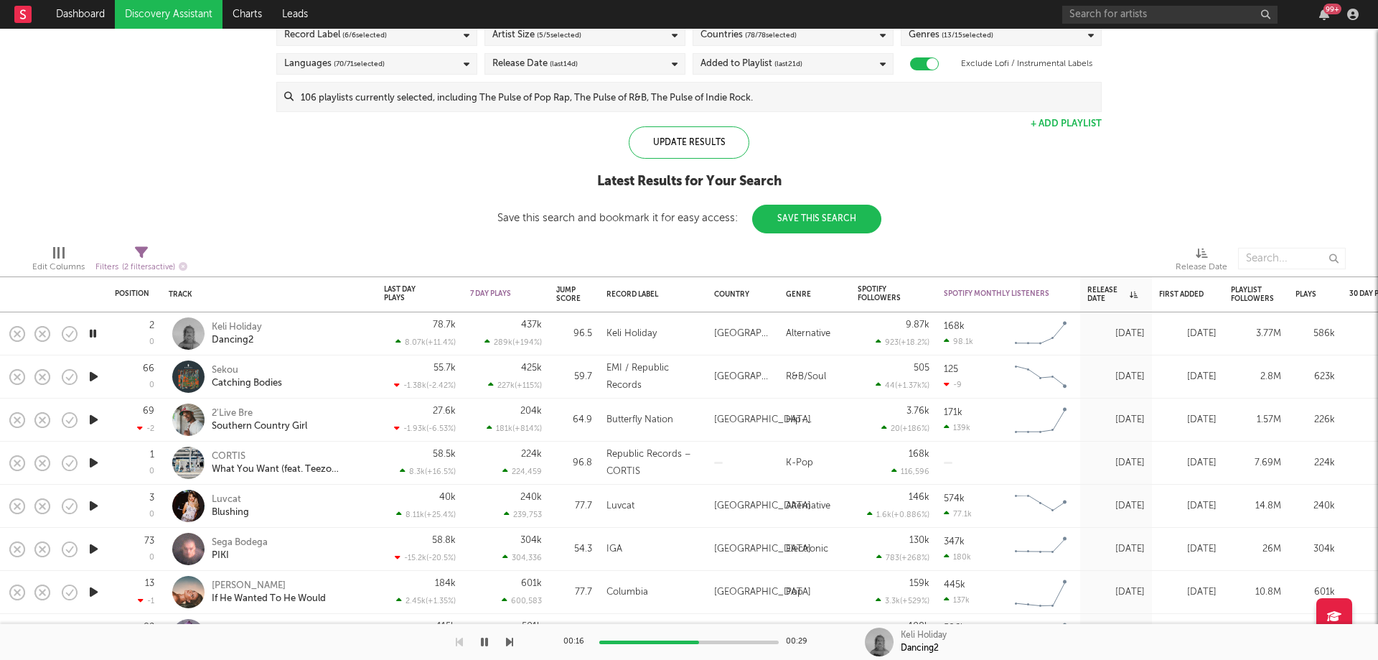
drag, startPoint x: 97, startPoint y: 375, endPoint x: 135, endPoint y: 350, distance: 46.0
click at [97, 375] on icon "button" at bounding box center [93, 376] width 15 height 18
click at [485, 638] on icon "button" at bounding box center [484, 641] width 7 height 11
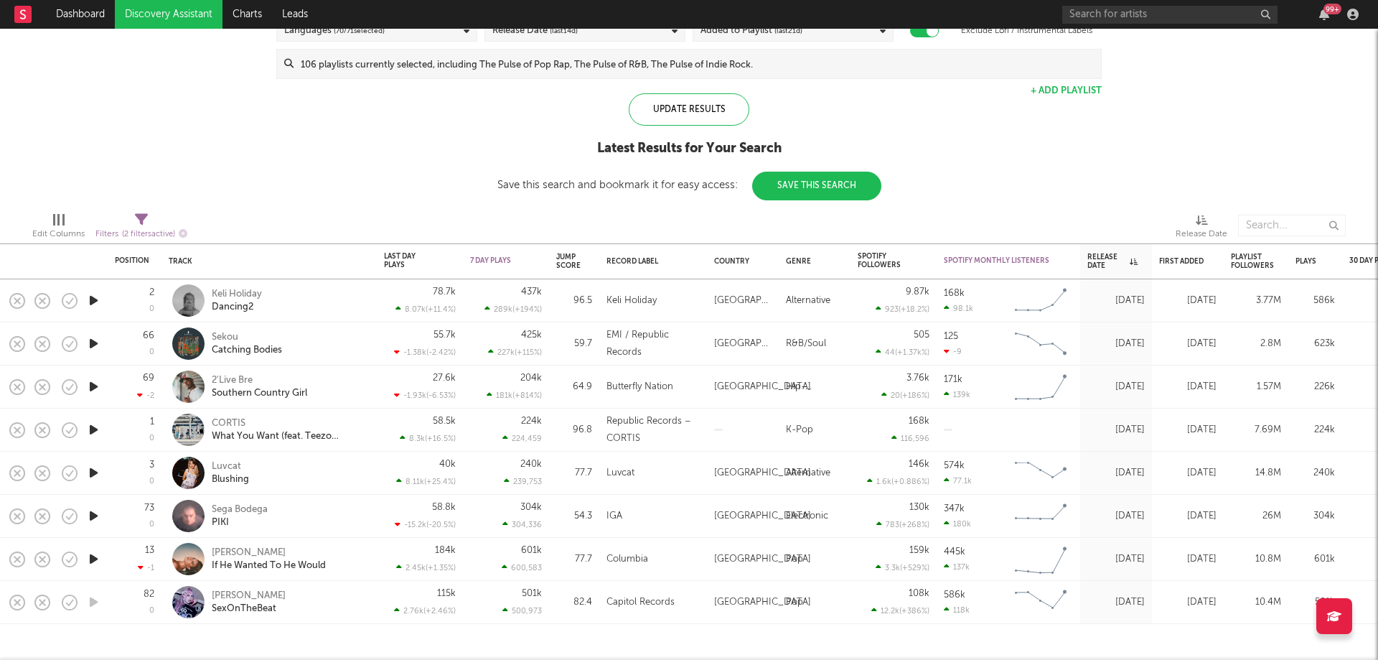
click at [93, 344] on icon "button" at bounding box center [93, 343] width 15 height 18
